Goal: Transaction & Acquisition: Purchase product/service

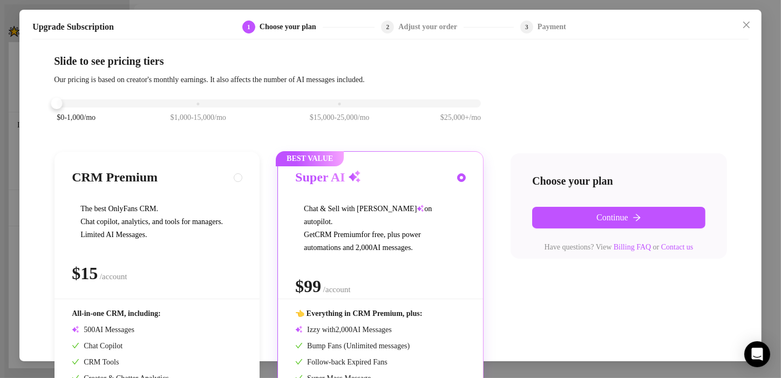
scroll to position [124, 0]
click at [176, 182] on div "CRM Premium The best OnlyFans CRM. Chat copilot, analytics, and tools for manag…" at bounding box center [156, 305] width 205 height 307
radio input "true"
radio input "false"
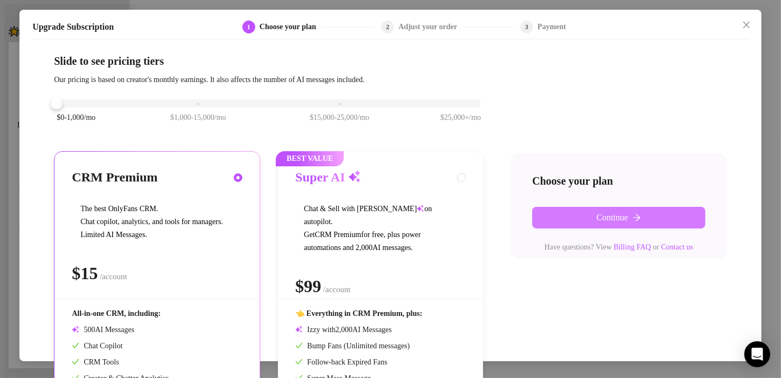
click at [610, 213] on span "Continue" at bounding box center [612, 218] width 32 height 10
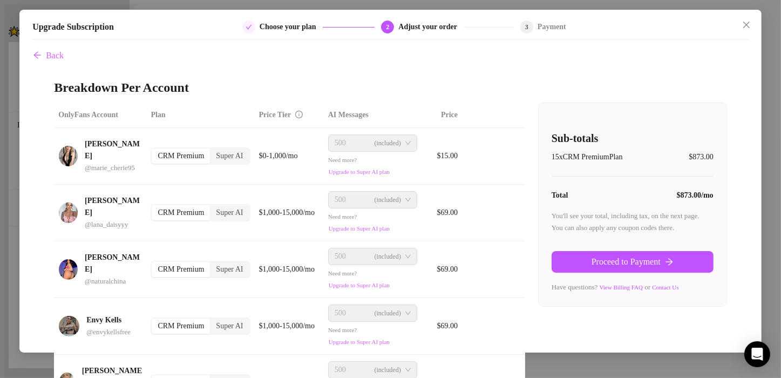
scroll to position [0, 0]
click at [294, 74] on div "Back Breakdown Per Account OnlyFans Account Plan Price Tier AI Messages [PERSON…" at bounding box center [390, 193] width 716 height 297
click at [176, 152] on div "CRM Premium" at bounding box center [181, 155] width 58 height 15
click at [154, 150] on input "CRM Premium" at bounding box center [154, 150] width 0 height 0
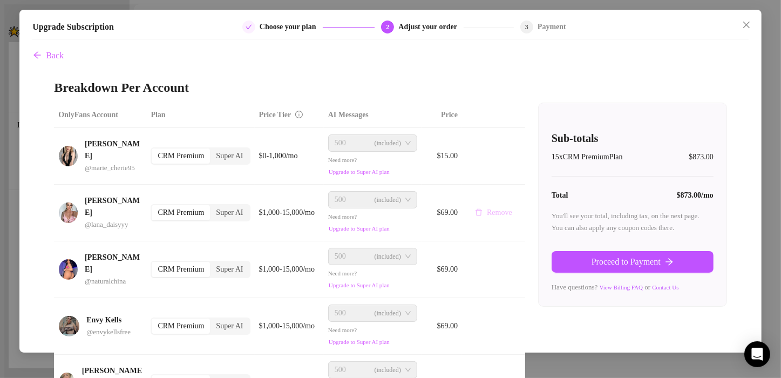
click at [474, 204] on button "Remove" at bounding box center [493, 212] width 54 height 17
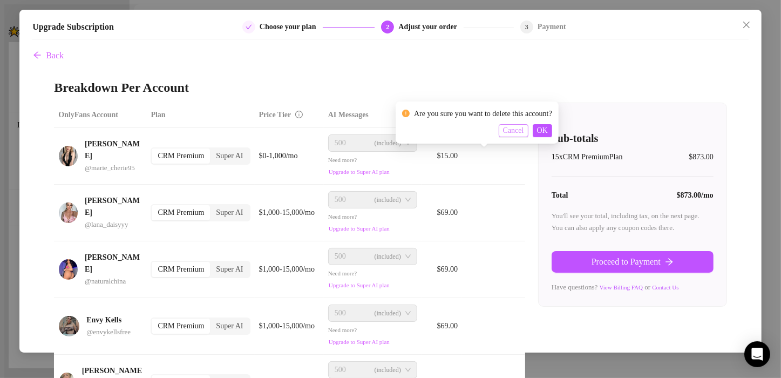
click at [521, 133] on span "Cancel" at bounding box center [513, 130] width 21 height 9
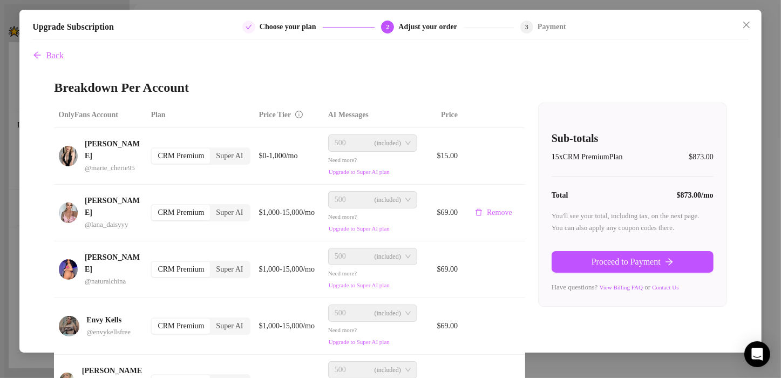
click at [174, 205] on div "CRM Premium" at bounding box center [181, 212] width 58 height 15
click at [154, 207] on input "CRM Premium" at bounding box center [154, 207] width 0 height 0
click at [374, 191] on span "(included)" at bounding box center [387, 199] width 26 height 16
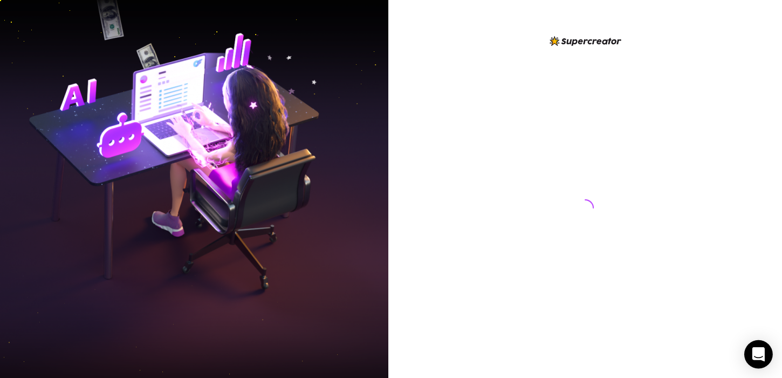
click at [761, 366] on body at bounding box center [391, 189] width 782 height 378
click at [760, 355] on icon "Open Intercom Messenger" at bounding box center [758, 354] width 12 height 14
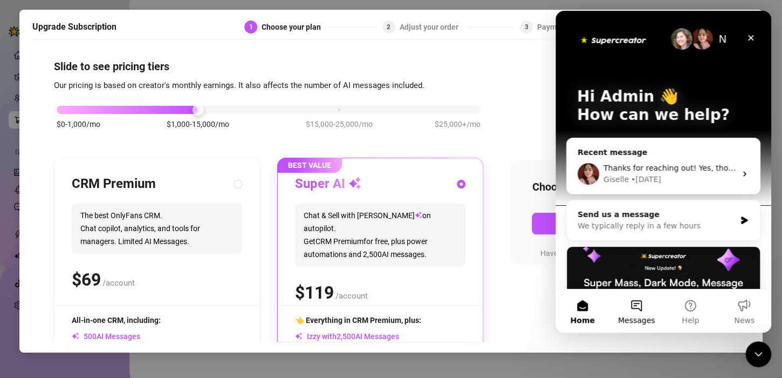
click at [638, 307] on button "Messages" at bounding box center [637, 310] width 54 height 43
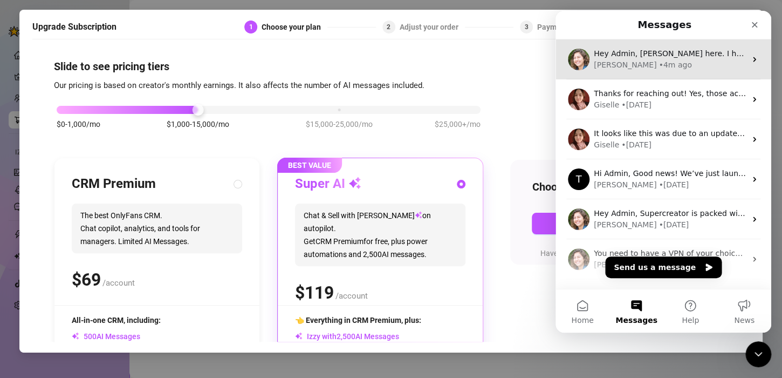
click at [653, 65] on div "Ella • 4m ago" at bounding box center [670, 64] width 152 height 11
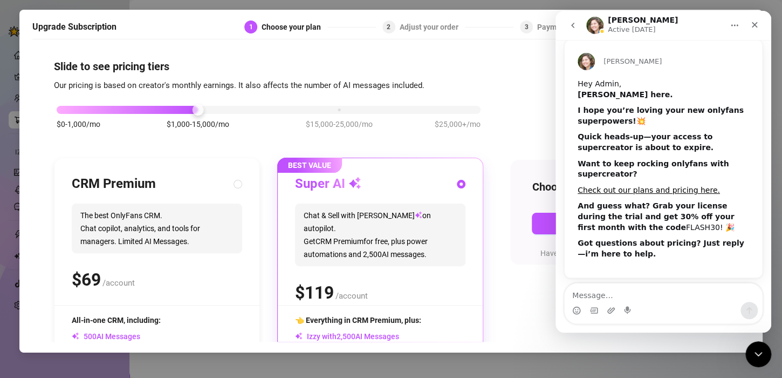
scroll to position [39, 0]
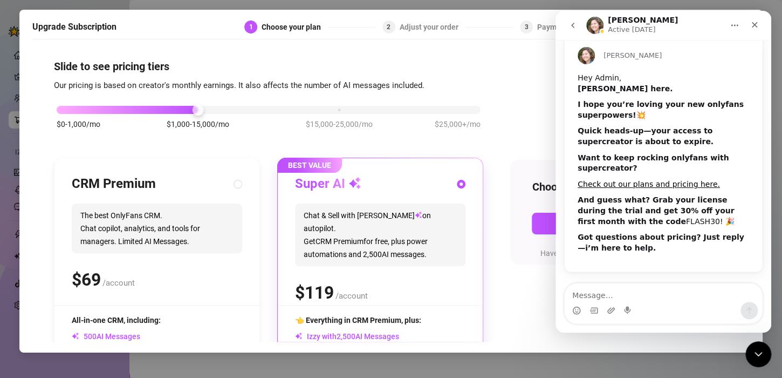
click at [607, 292] on textarea "Message…" at bounding box center [663, 292] width 197 height 18
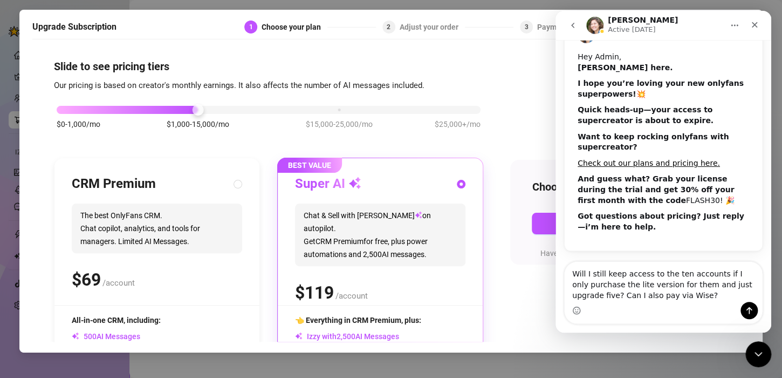
scroll to position [61, 0]
type textarea "Will I still keep access to the ten accounts if I only purchase the lite versio…"
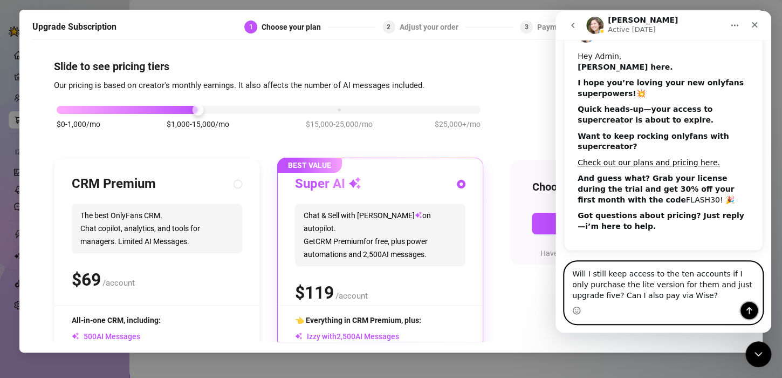
click at [753, 309] on icon "Send a message…" at bounding box center [749, 310] width 9 height 9
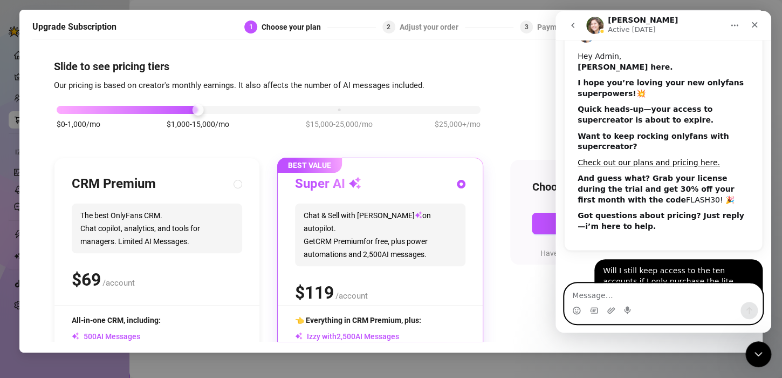
scroll to position [93, 0]
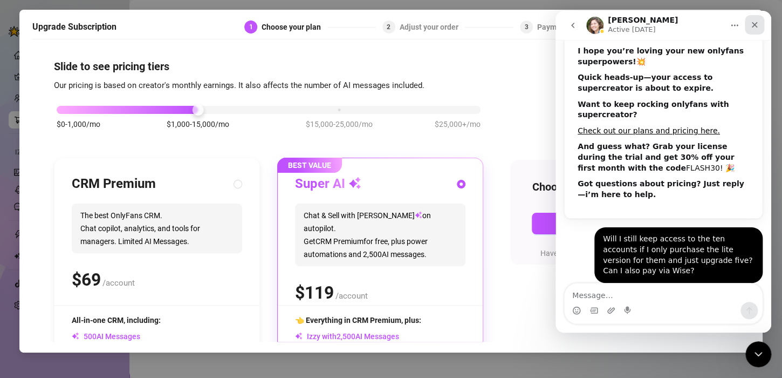
click at [753, 26] on icon "Close" at bounding box center [755, 25] width 6 height 6
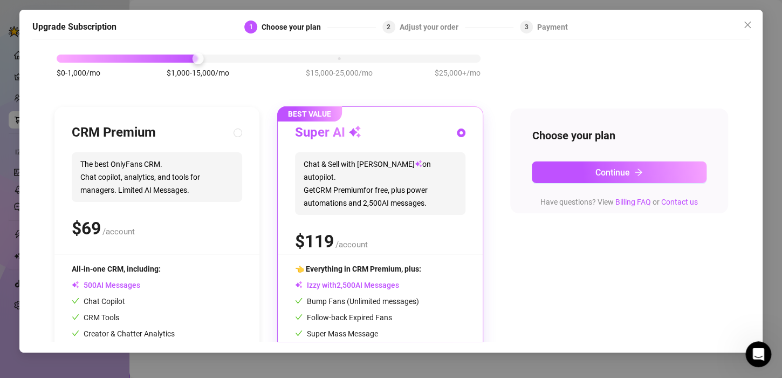
scroll to position [54, 0]
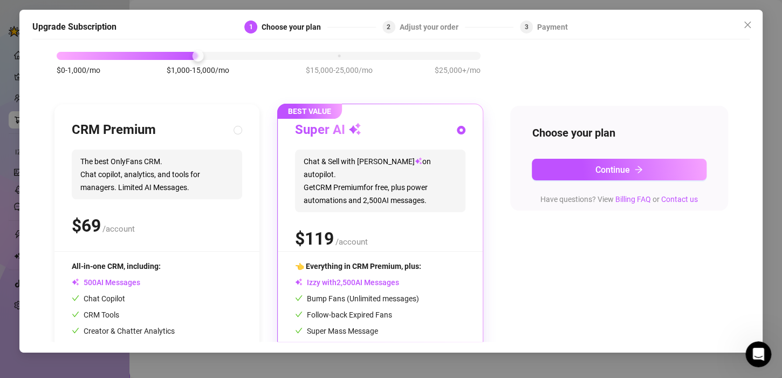
click at [81, 55] on div "$0-1,000/mo $1,000-15,000/mo $15,000-25,000/mo $25,000+/mo" at bounding box center [269, 53] width 424 height 6
click at [745, 28] on icon "close" at bounding box center [747, 24] width 9 height 9
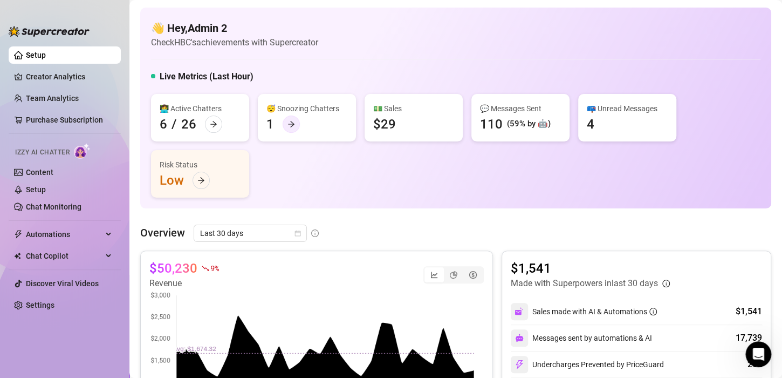
click at [283, 120] on div at bounding box center [291, 123] width 17 height 17
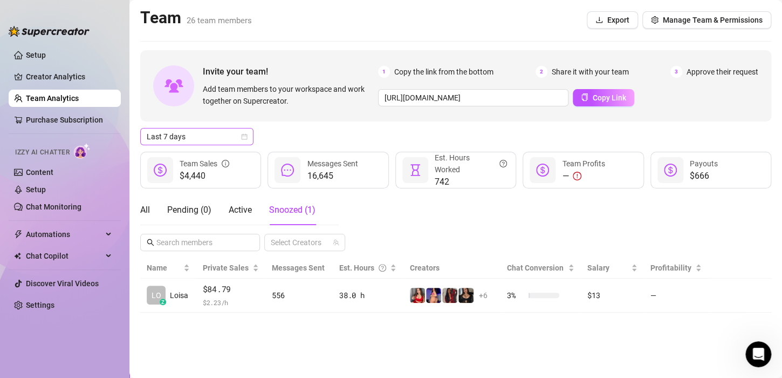
click at [184, 134] on span "Last 7 days" at bounding box center [197, 136] width 100 height 16
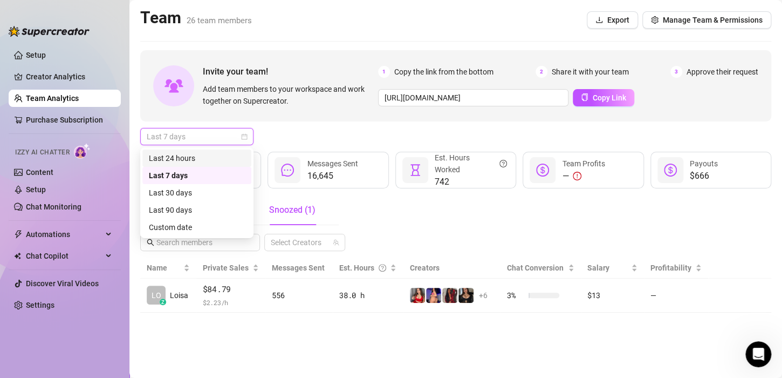
click at [177, 154] on div "Last 24 hours" at bounding box center [197, 158] width 96 height 12
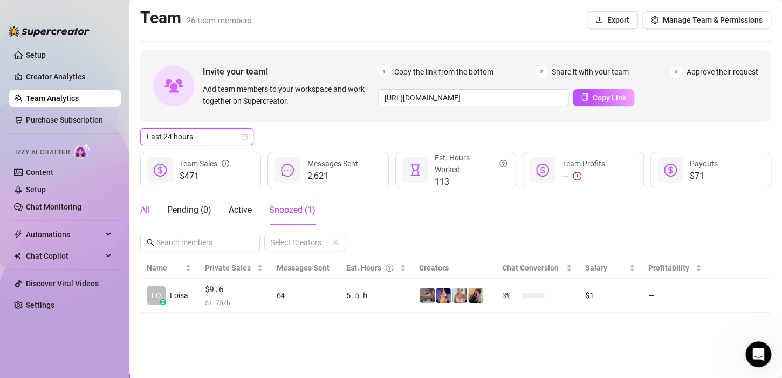
click at [149, 206] on div "All" at bounding box center [145, 209] width 10 height 13
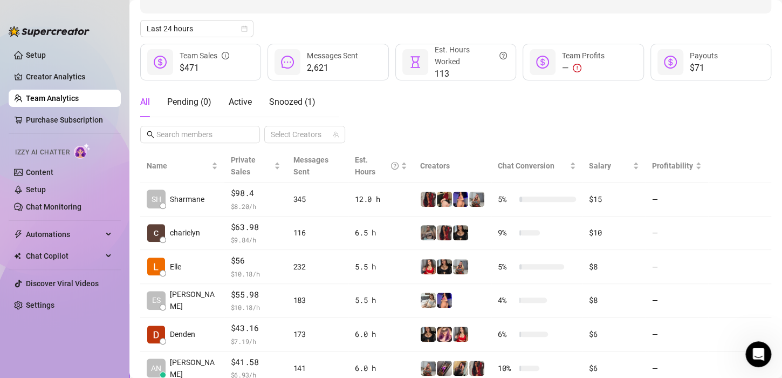
scroll to position [54, 0]
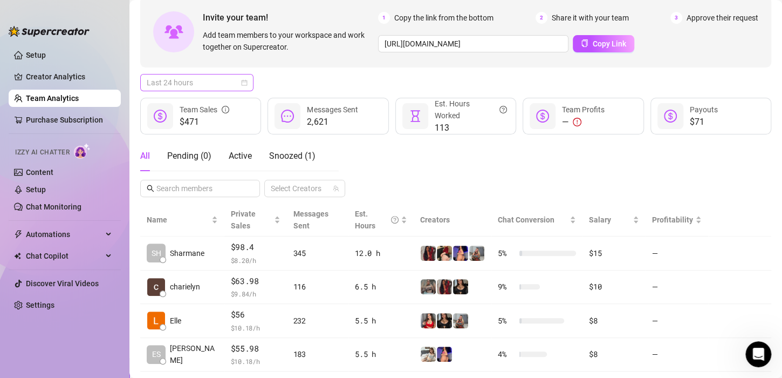
click at [215, 80] on span "Last 24 hours" at bounding box center [197, 82] width 100 height 16
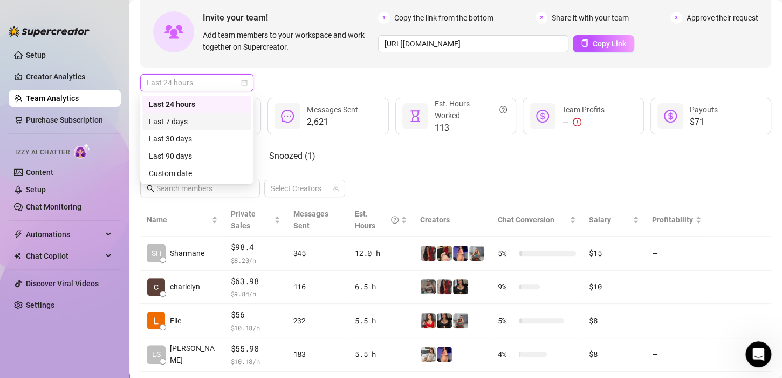
click at [180, 122] on div "Last 7 days" at bounding box center [197, 121] width 96 height 12
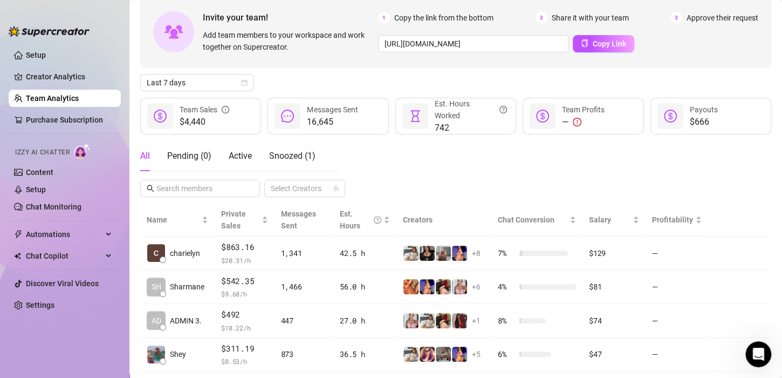
click at [555, 153] on div "All Pending ( 0 ) Active Snoozed ( 1 ) Select Creators" at bounding box center [455, 169] width 631 height 56
click at [191, 83] on span "Last 7 days" at bounding box center [197, 82] width 100 height 16
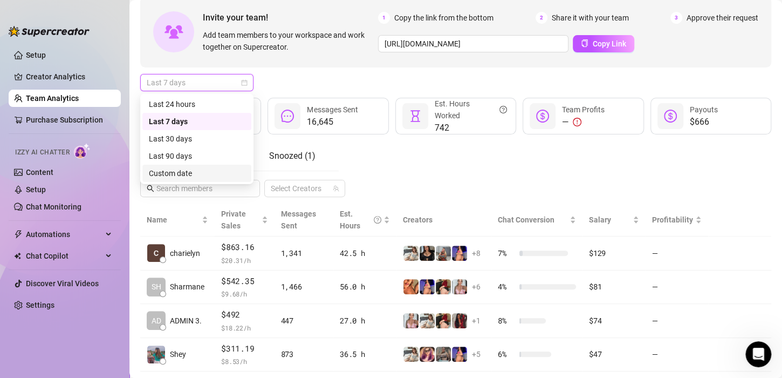
click at [172, 173] on div "Custom date" at bounding box center [197, 173] width 96 height 12
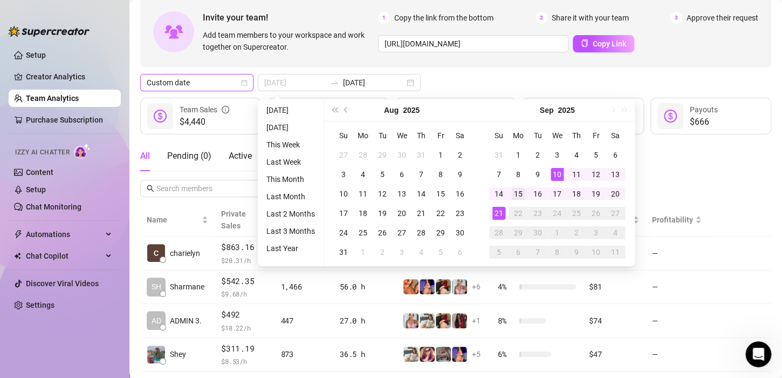
type input "2025-09-15"
click at [516, 196] on div "15" at bounding box center [518, 193] width 13 height 13
click at [496, 215] on div "21" at bounding box center [499, 213] width 13 height 13
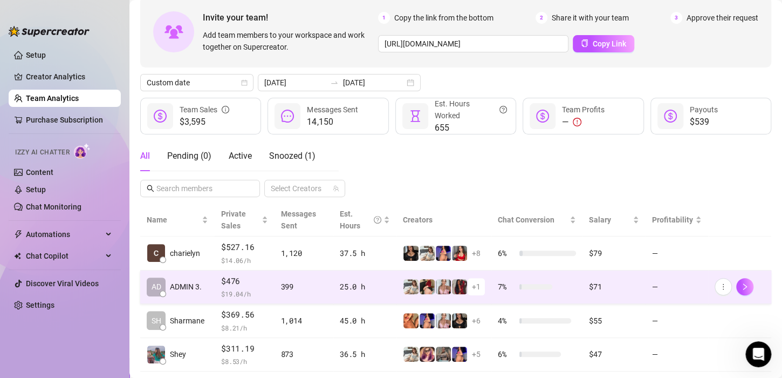
scroll to position [108, 0]
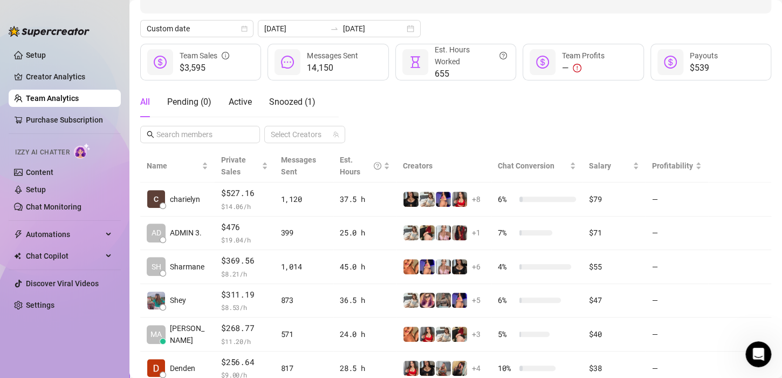
click at [567, 110] on div "All Pending ( 0 ) Active Snoozed ( 1 ) Select Creators" at bounding box center [455, 115] width 631 height 56
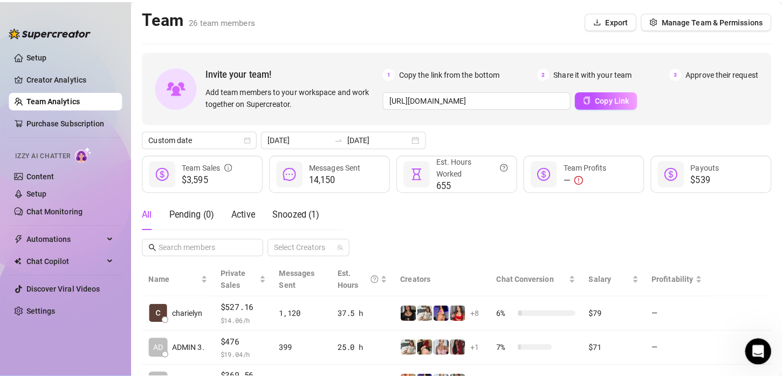
scroll to position [93, 0]
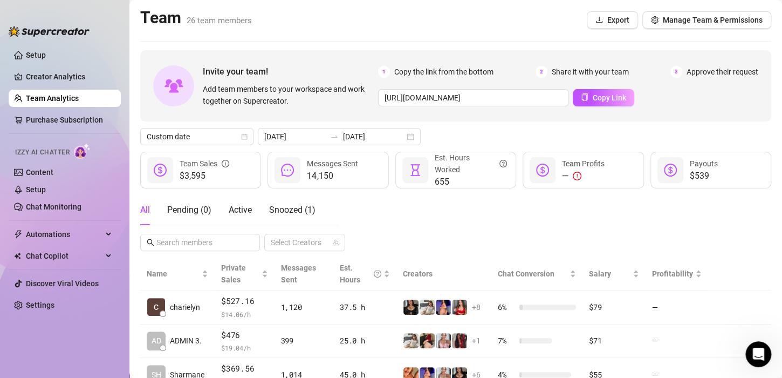
click at [457, 202] on div "All Pending ( 0 ) Active Snoozed ( 1 ) Select Creators" at bounding box center [455, 223] width 631 height 56
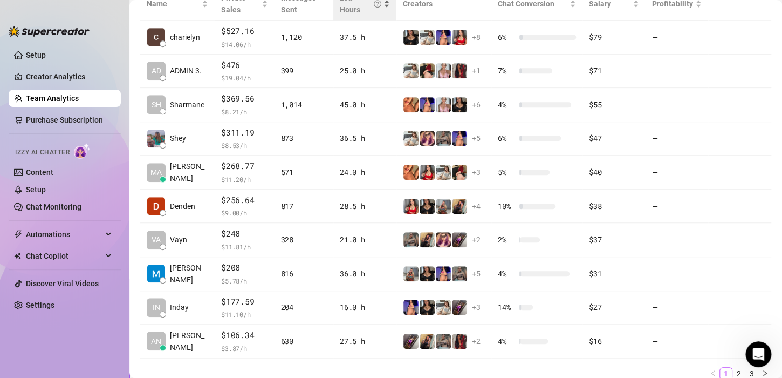
scroll to position [54, 0]
